Goal: Task Accomplishment & Management: Use online tool/utility

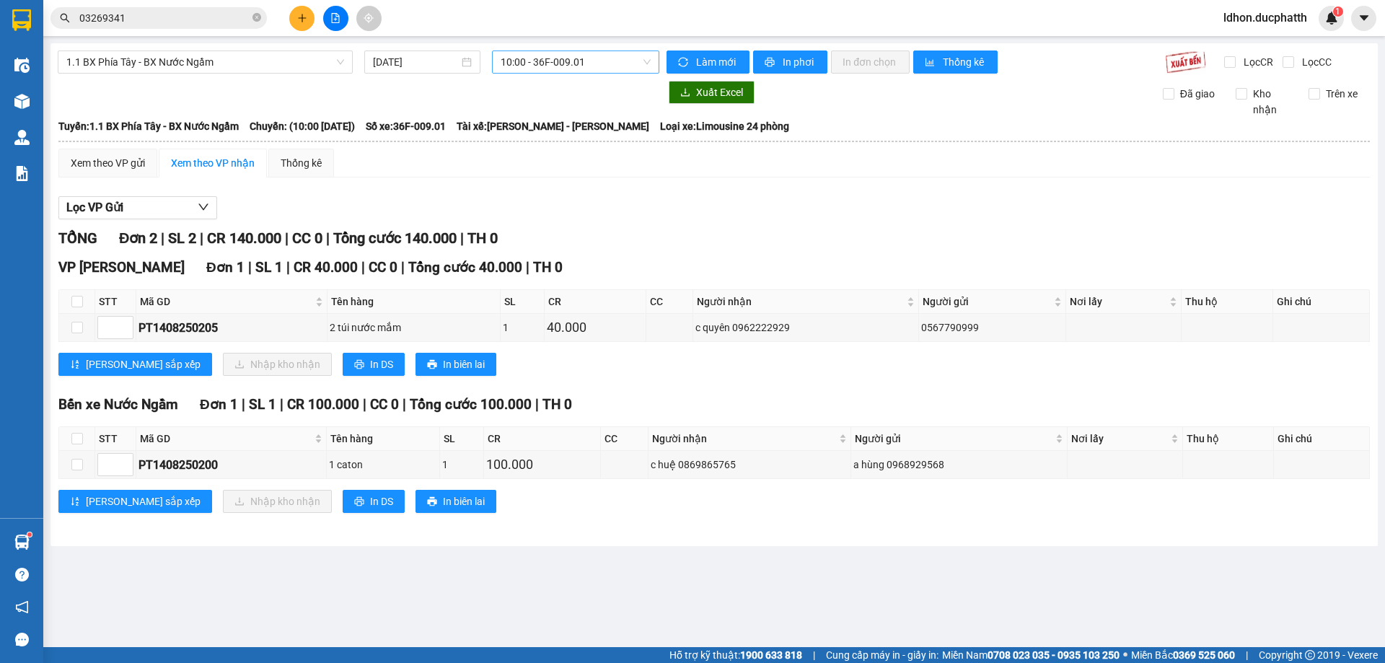
click at [647, 62] on span "10:00 - 36F-009.01" at bounding box center [576, 62] width 150 height 22
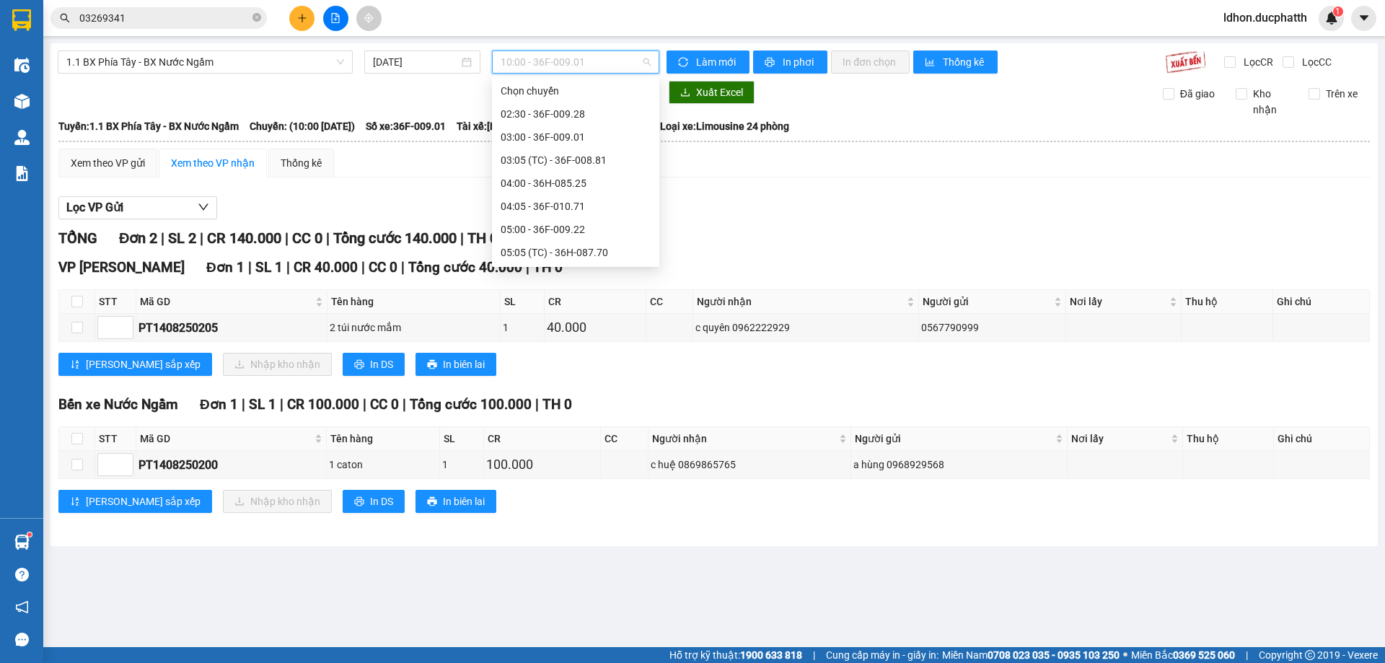
click at [585, 380] on div "09:05 (TC) - 36F-009.28" at bounding box center [575, 391] width 167 height 23
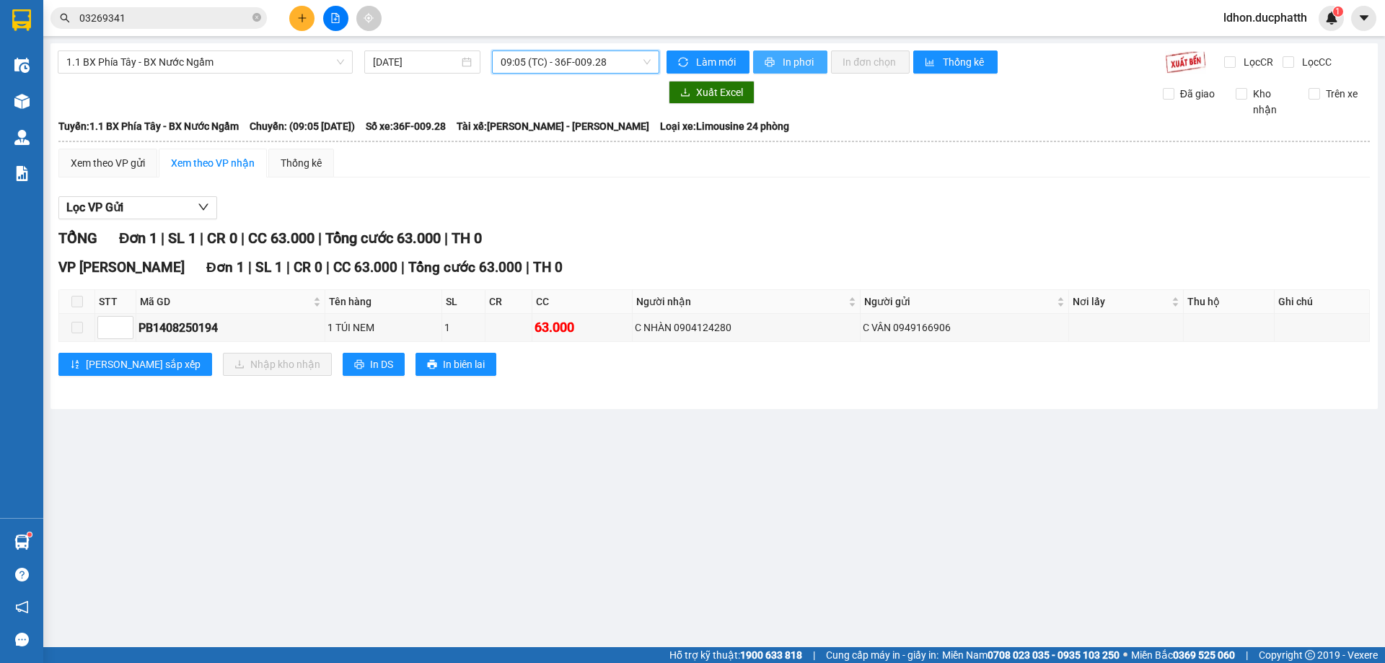
click at [779, 56] on button "In phơi" at bounding box center [790, 62] width 74 height 23
click at [647, 63] on span "09:05 (TC) - 36F-009.28" at bounding box center [576, 62] width 150 height 22
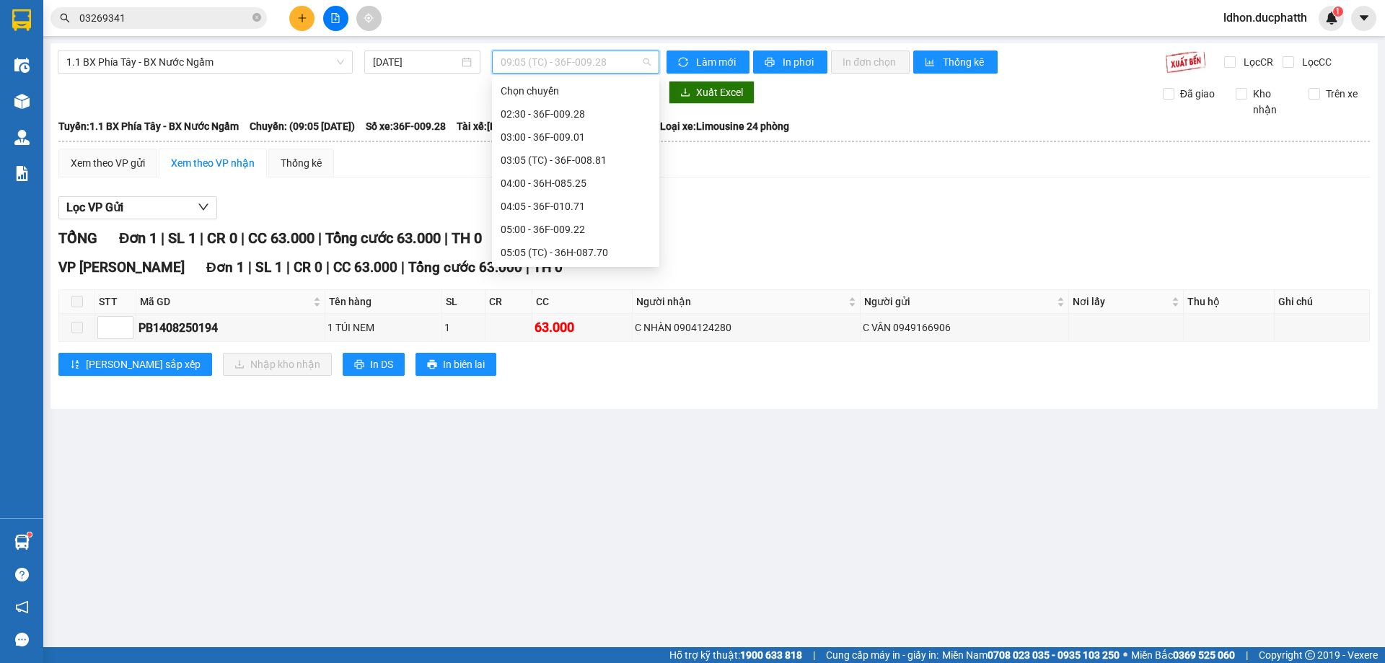
click at [626, 360] on div "09:00 - 36H-098.28" at bounding box center [576, 368] width 150 height 16
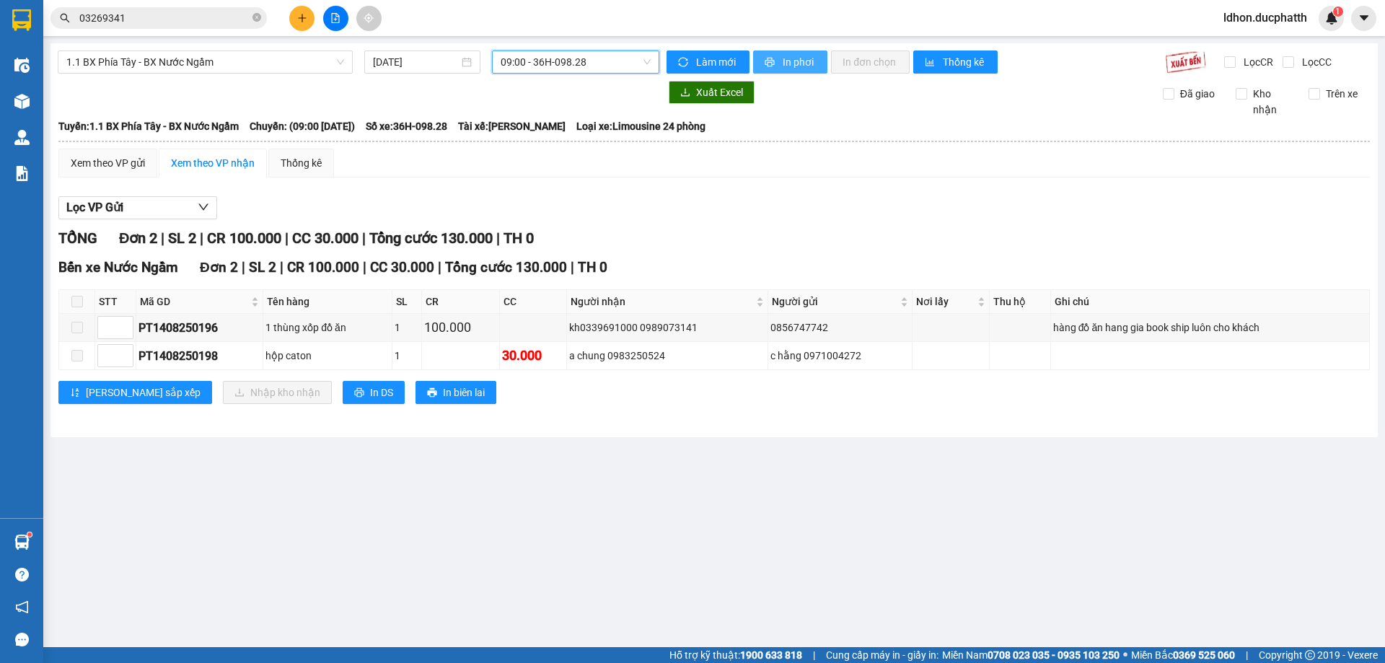
click at [800, 62] on span "In phơi" at bounding box center [799, 62] width 33 height 16
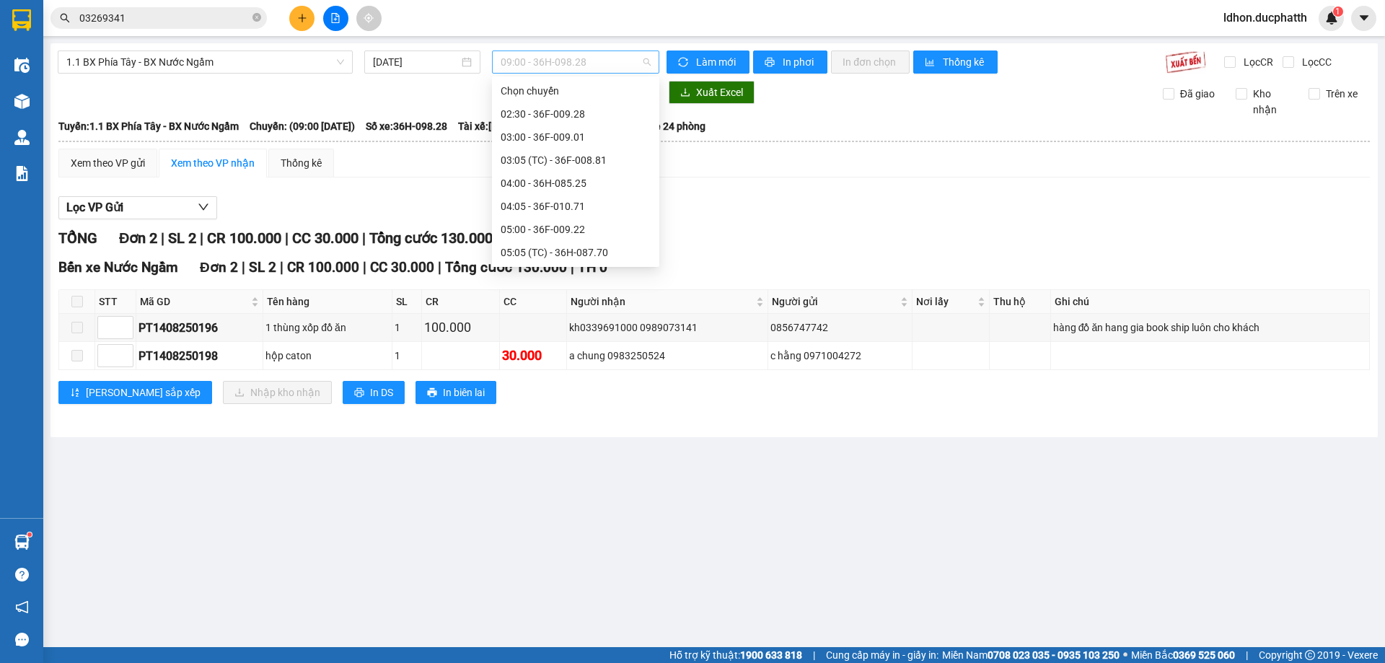
click at [648, 62] on span "09:00 - 36H-098.28" at bounding box center [576, 62] width 150 height 22
click at [603, 406] on div "10:00 - 36F-009.01" at bounding box center [576, 414] width 150 height 16
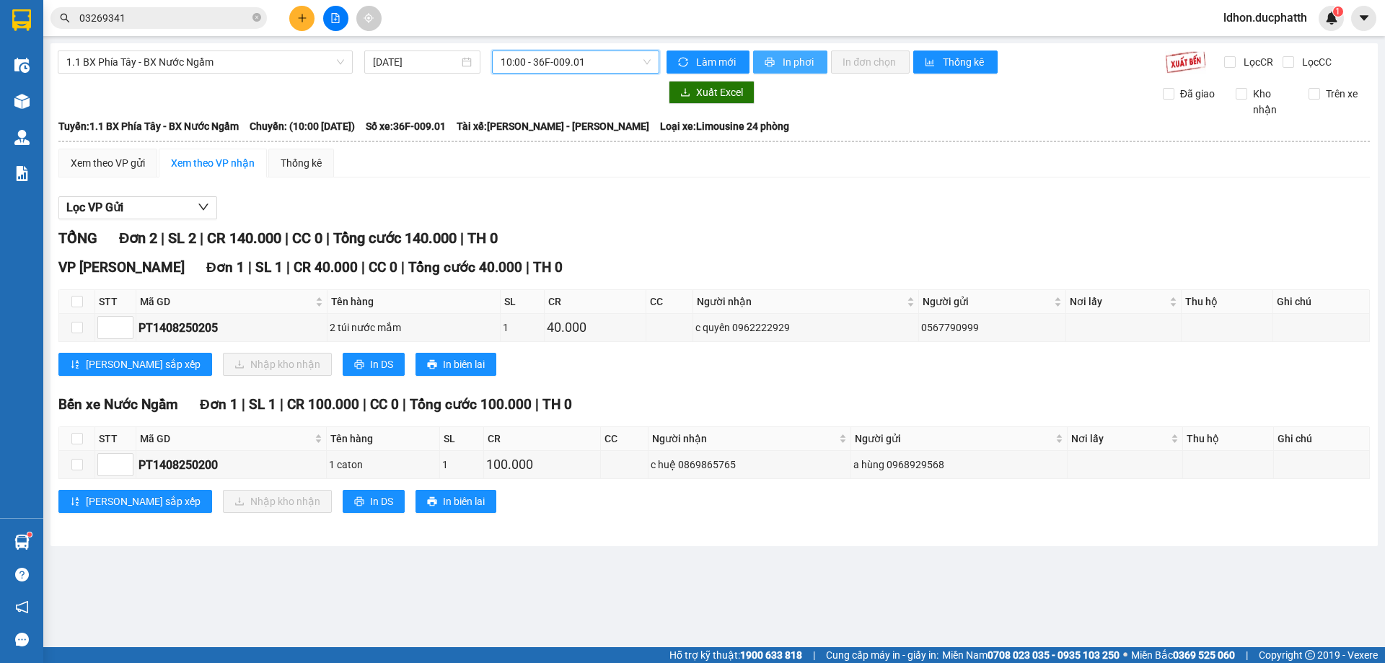
click at [800, 53] on button "In phơi" at bounding box center [790, 62] width 74 height 23
click at [647, 67] on span "10:00 - 36F-009.01" at bounding box center [576, 62] width 150 height 22
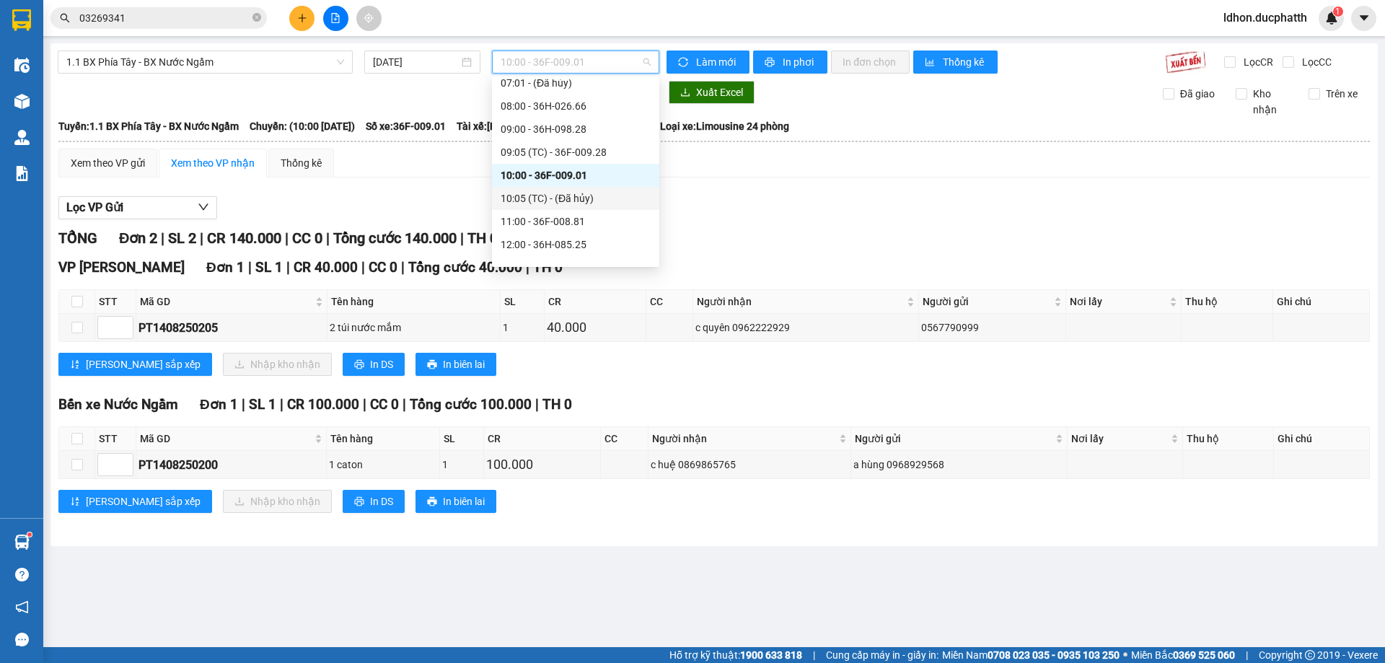
scroll to position [216, 0]
click at [341, 63] on span "1.1 BX Phía Tây - BX Nước Ngầm" at bounding box center [205, 62] width 278 height 22
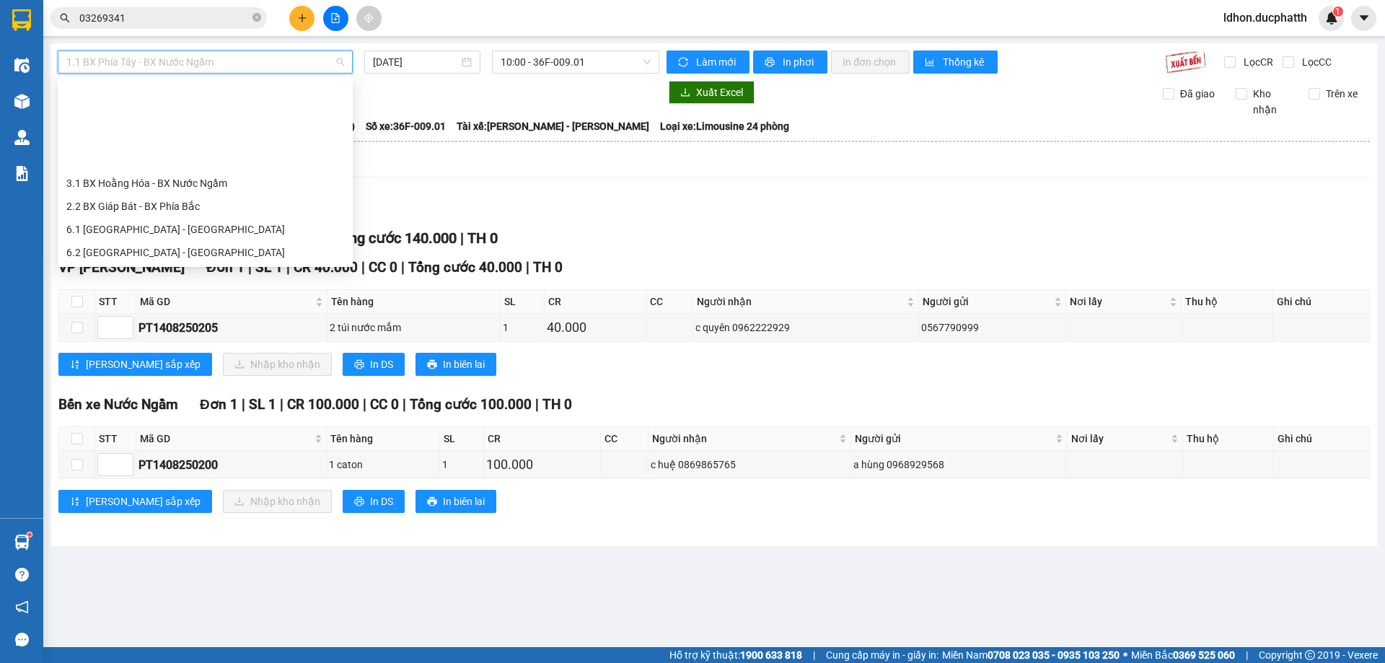
scroll to position [43, 0]
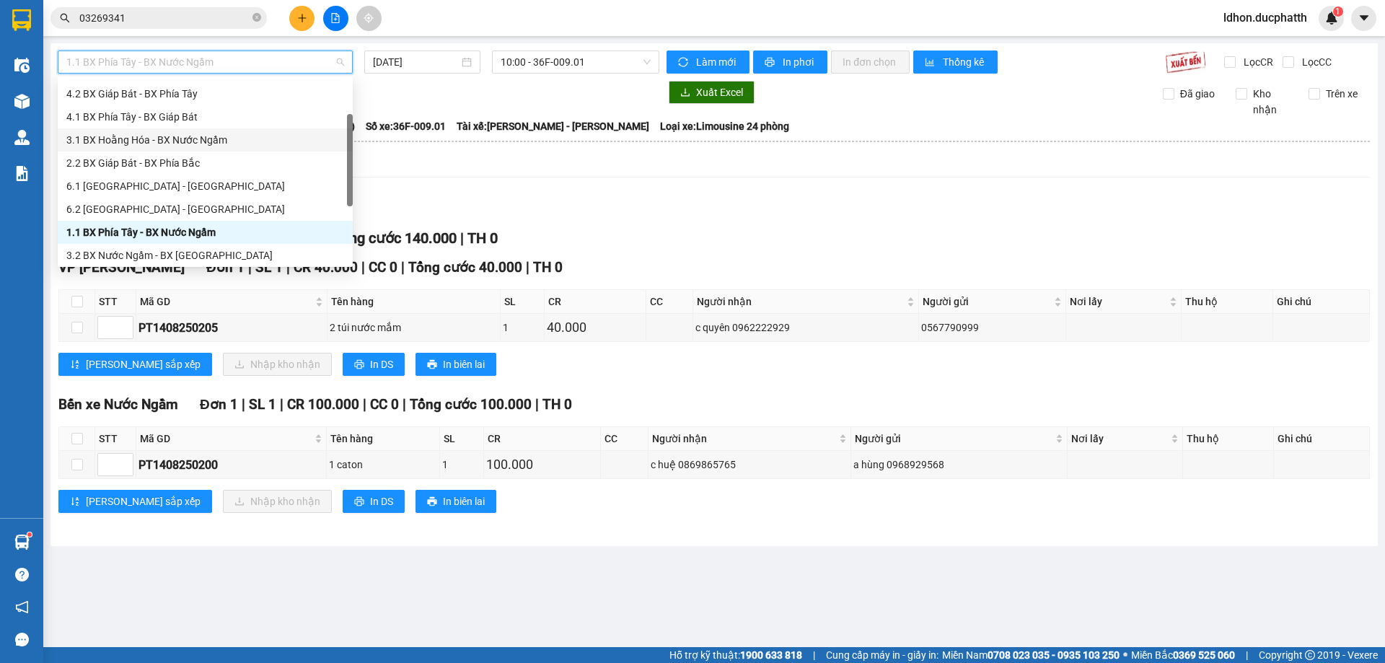
click at [132, 139] on div "3.1 BX Hoằng Hóa - BX Nước Ngầm" at bounding box center [205, 140] width 278 height 16
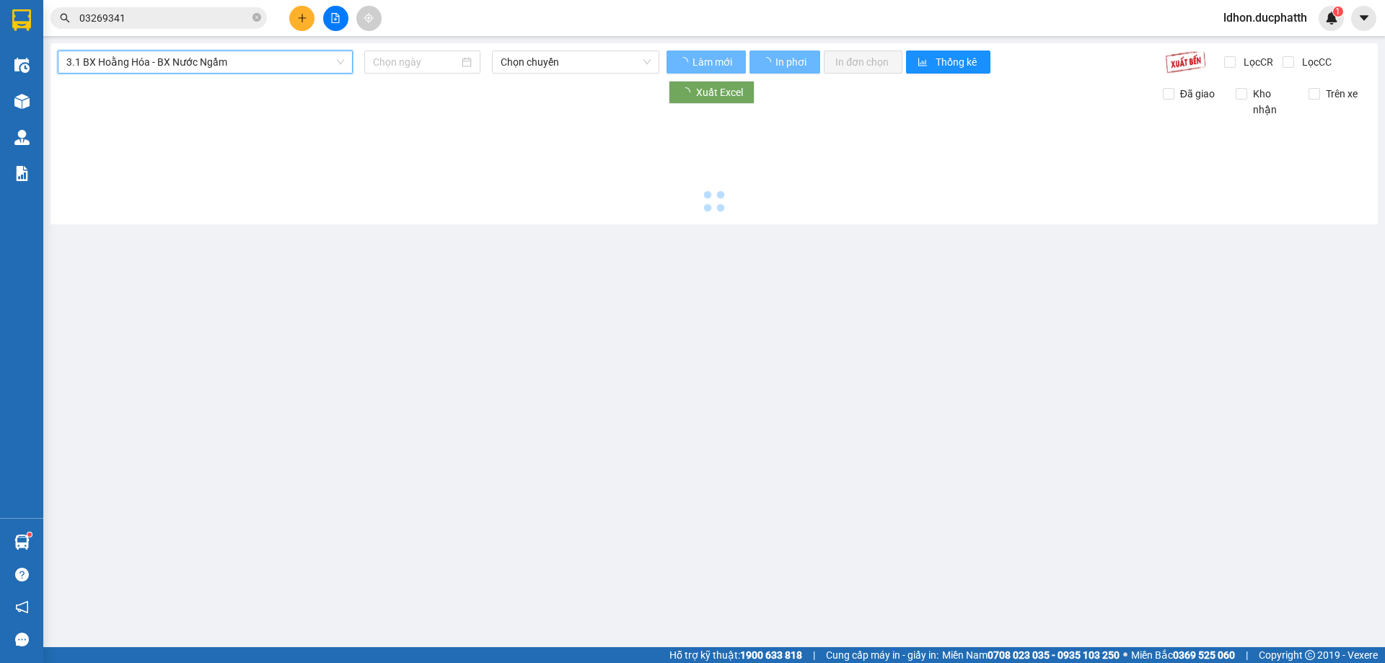
type input "[DATE]"
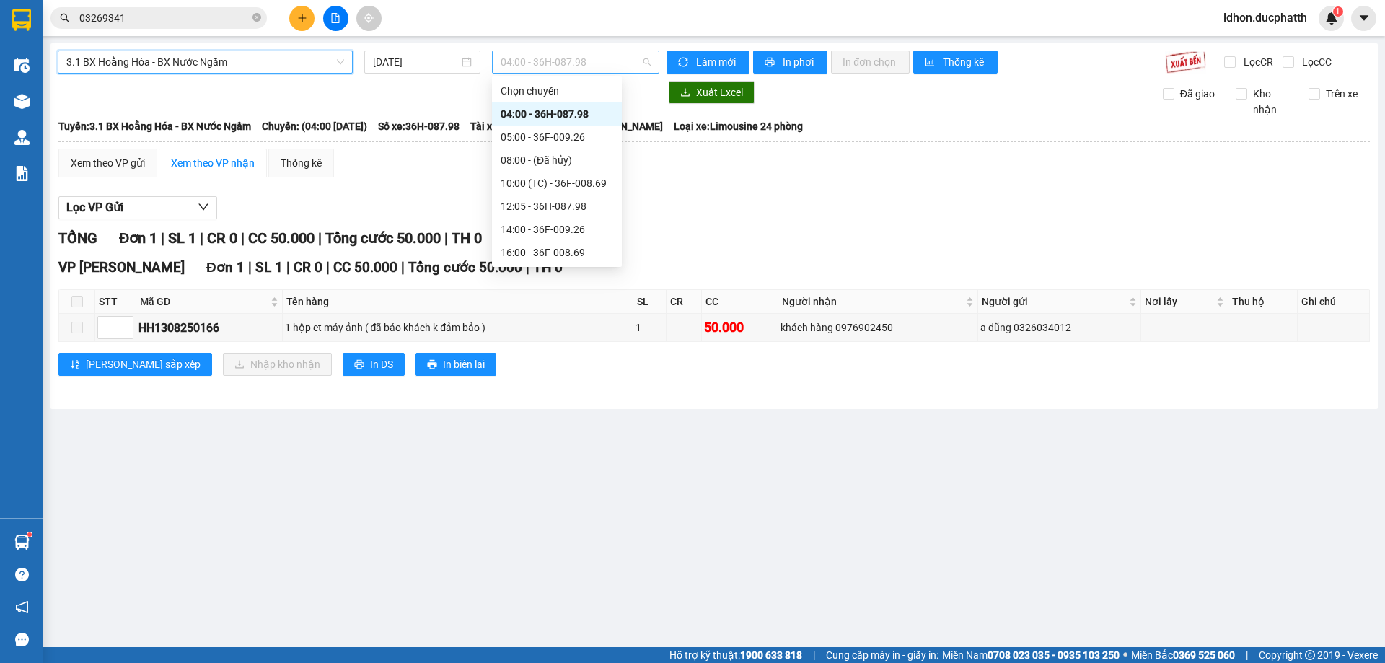
click at [647, 61] on span "04:00 - 36H-087.98" at bounding box center [576, 62] width 150 height 22
click at [556, 177] on div "10:00 (TC) - 36F-008.69" at bounding box center [557, 183] width 113 height 16
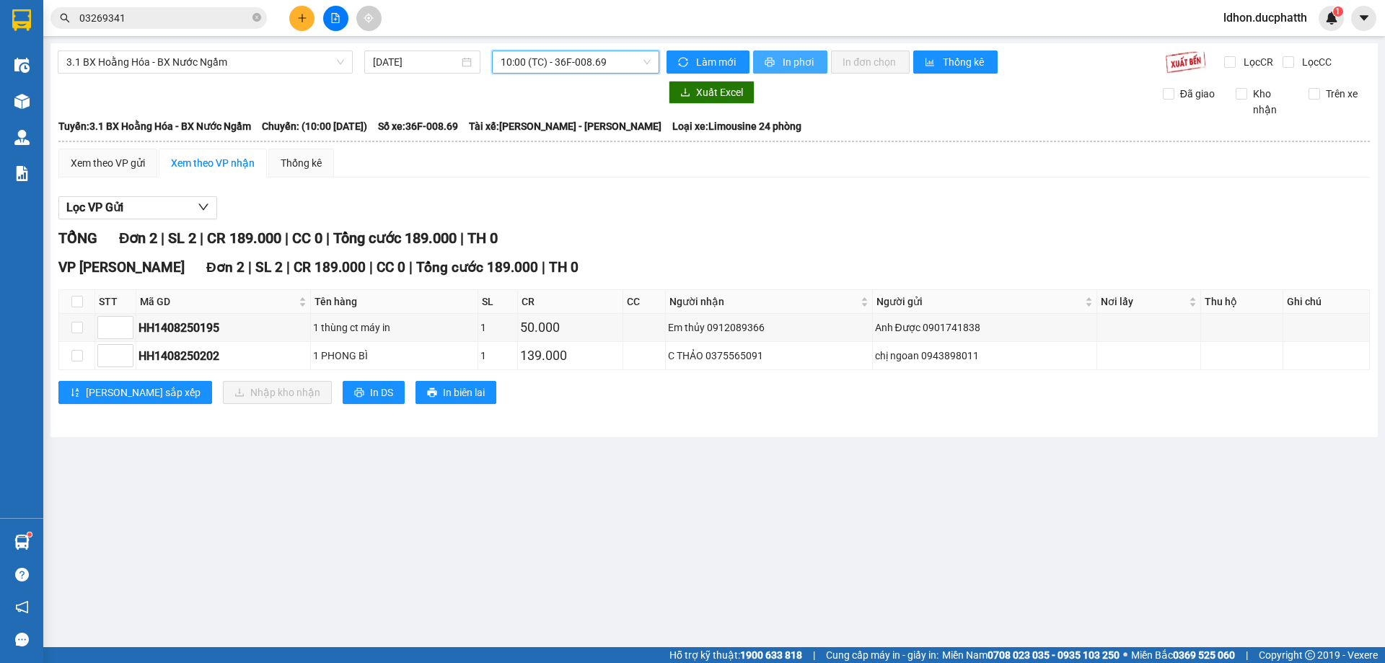
drag, startPoint x: 781, startPoint y: 53, endPoint x: 765, endPoint y: 69, distance: 21.9
click at [780, 53] on button "In phơi" at bounding box center [790, 62] width 74 height 23
